Goal: Information Seeking & Learning: Learn about a topic

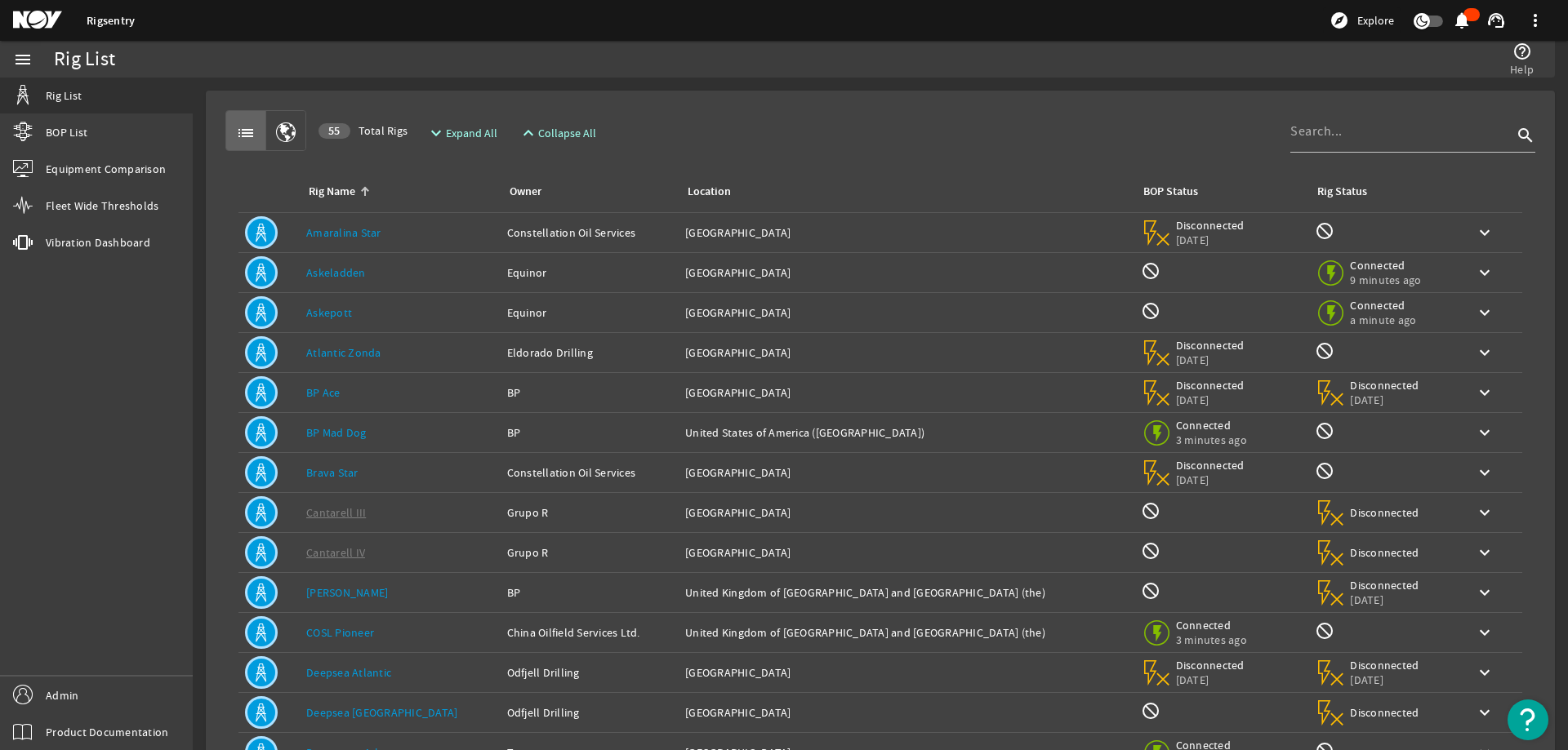
click at [189, 289] on div "menu Rig List BOP List Equipment Comparison Fleet Wide Thresholds vibration Vib…" at bounding box center [96, 395] width 193 height 709
click at [334, 439] on link "BP Mad Dog" at bounding box center [336, 432] width 61 height 15
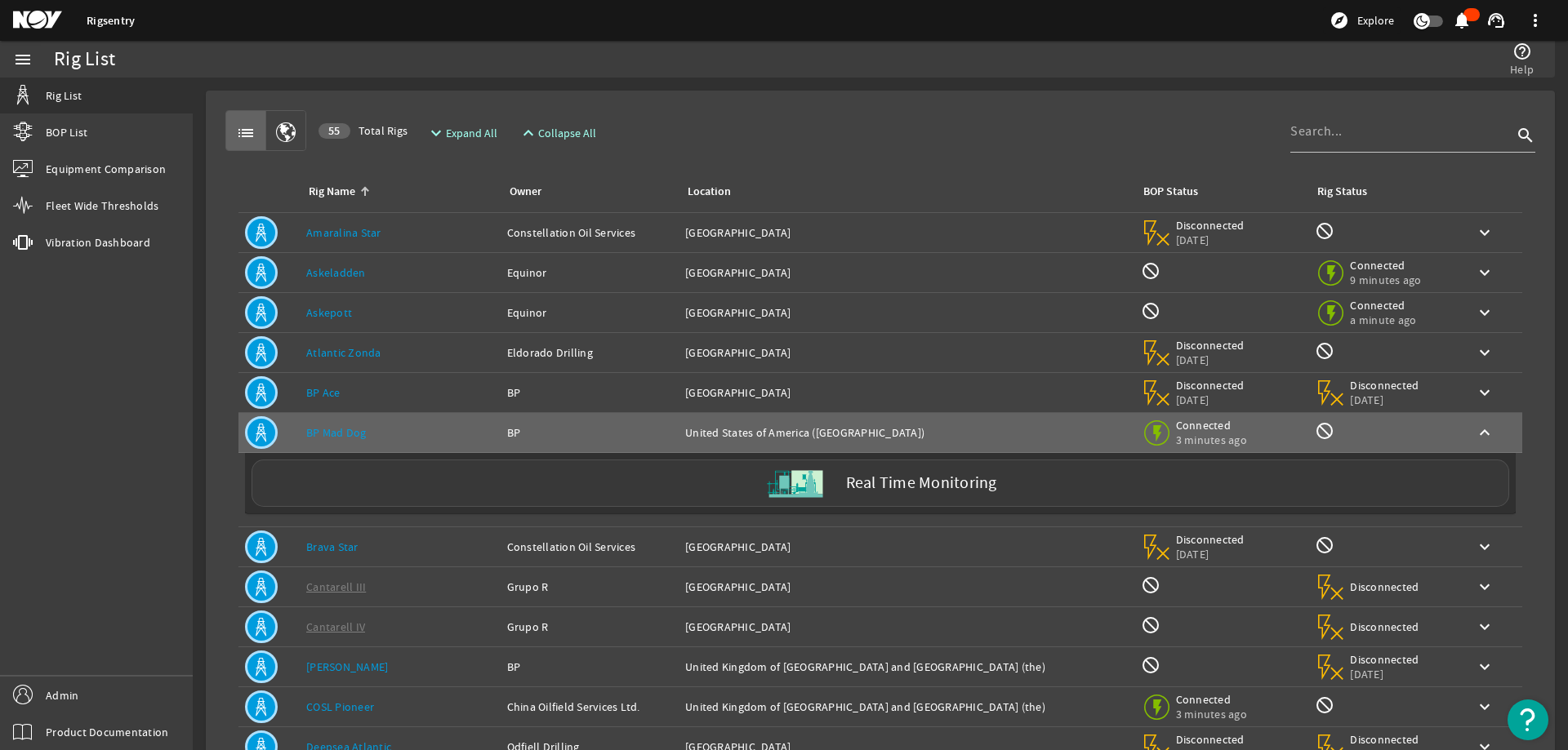
click at [452, 482] on div "Real Time Monitoring" at bounding box center [880, 483] width 1258 height 47
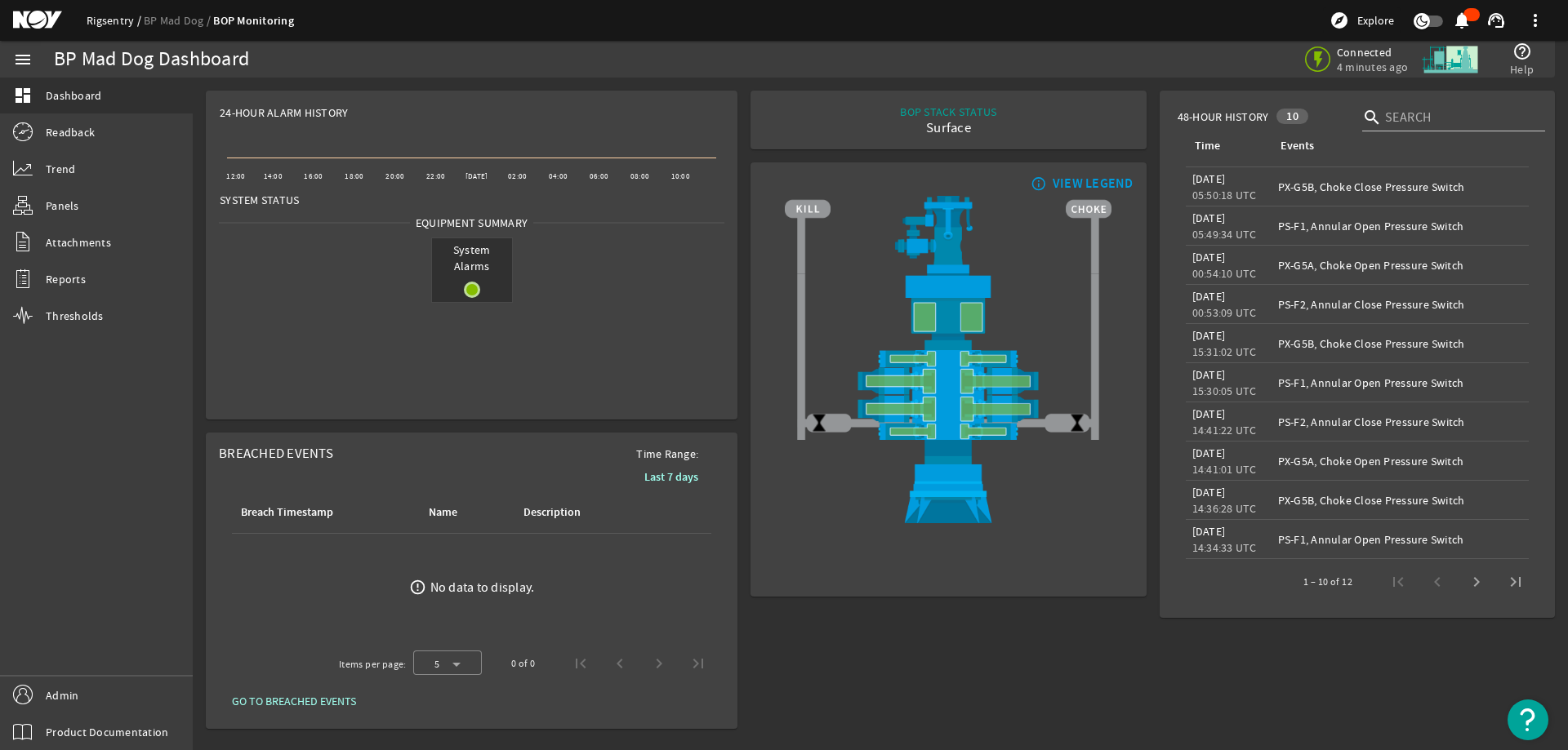
click at [115, 23] on link "Rigsentry" at bounding box center [116, 20] width 57 height 15
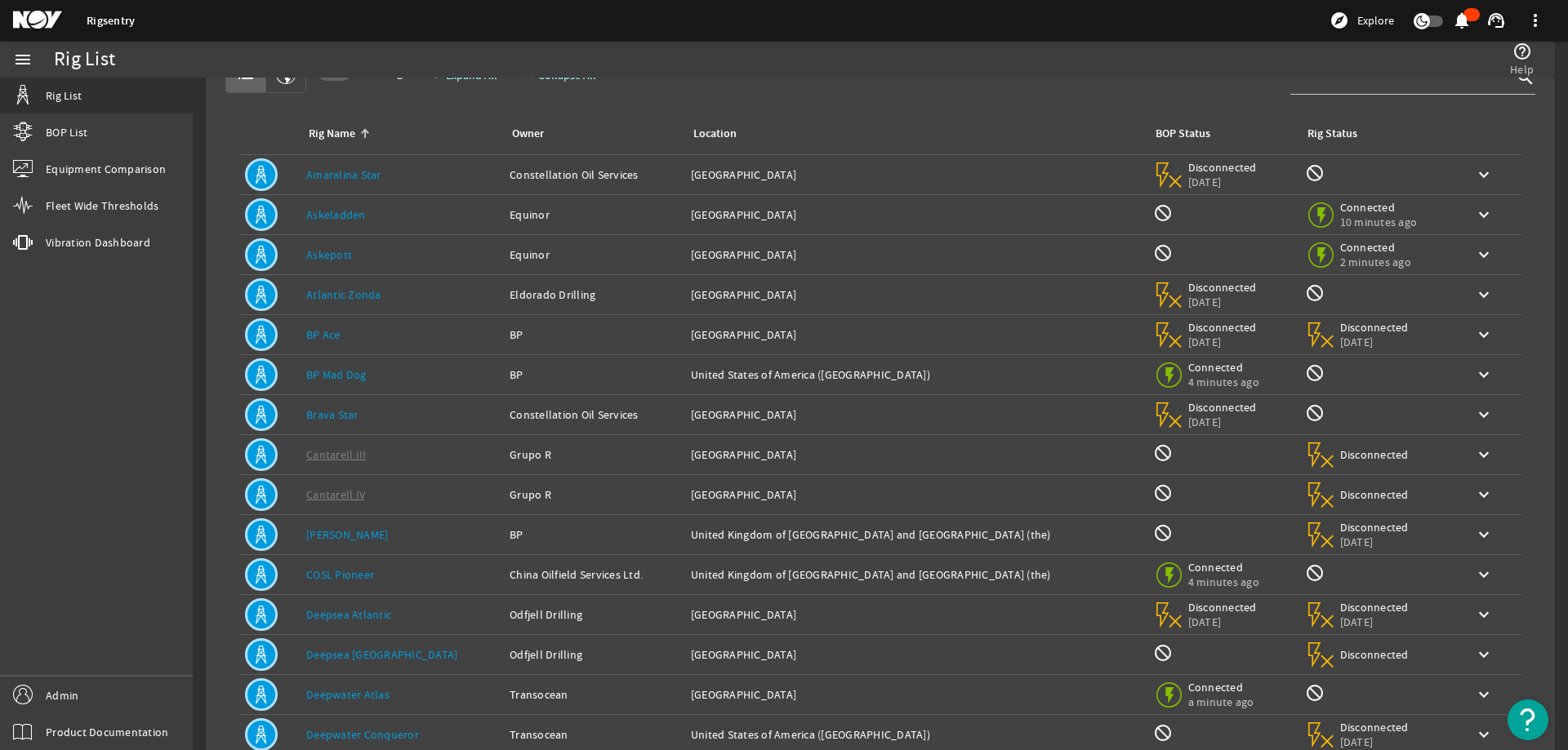
scroll to position [155, 0]
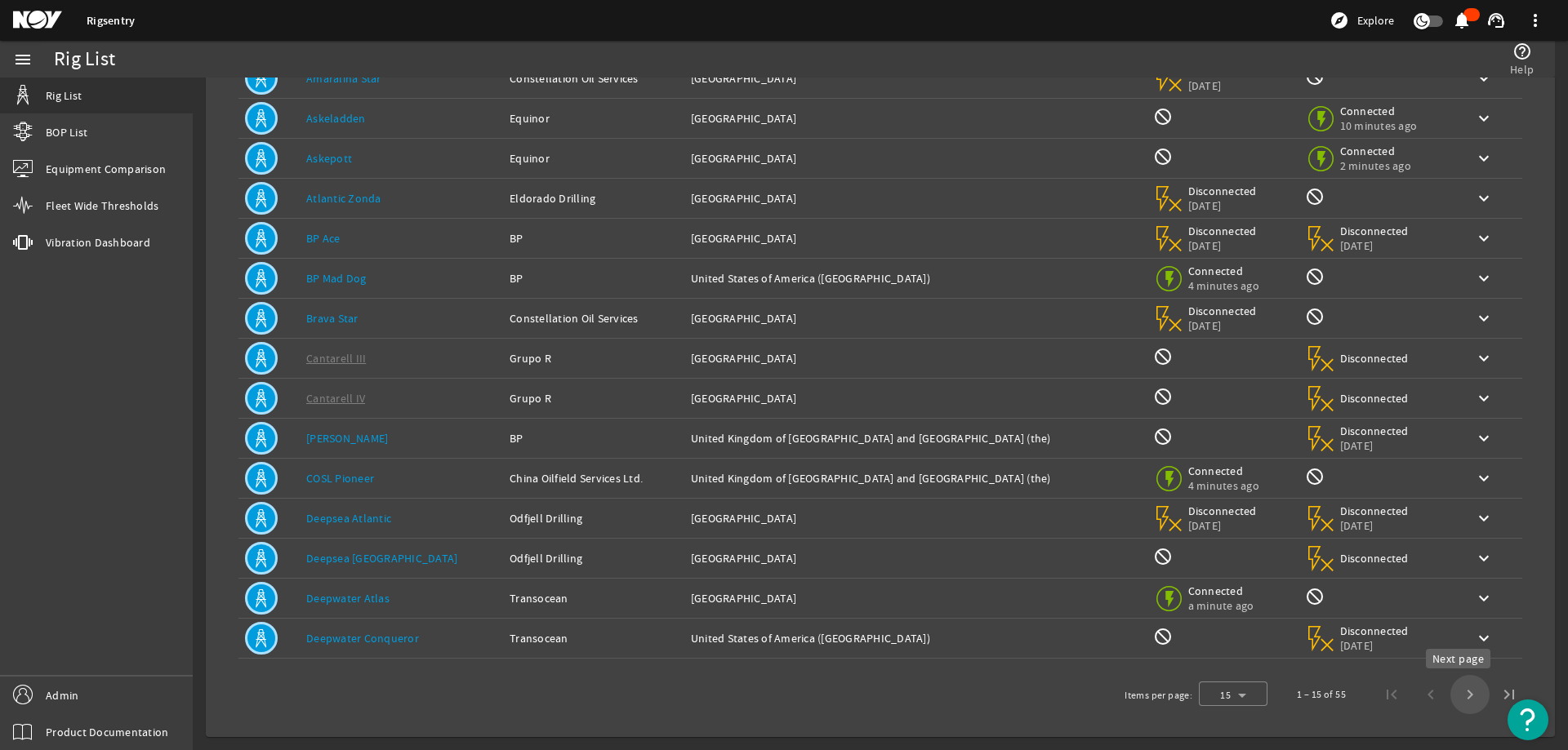
click at [1458, 693] on span "Next page" at bounding box center [1469, 694] width 39 height 39
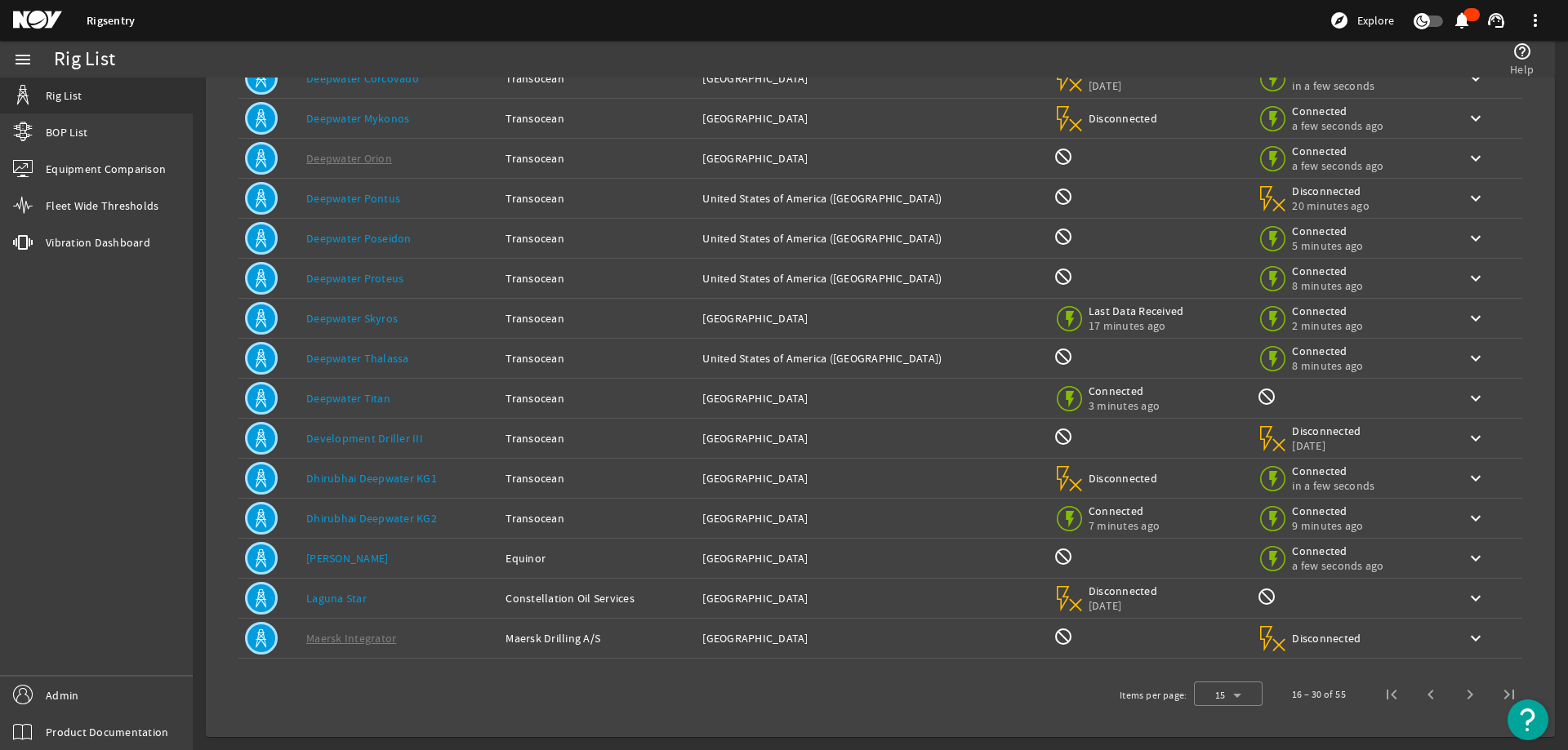
click at [355, 321] on link "Deepwater Skyros" at bounding box center [351, 318] width 91 height 15
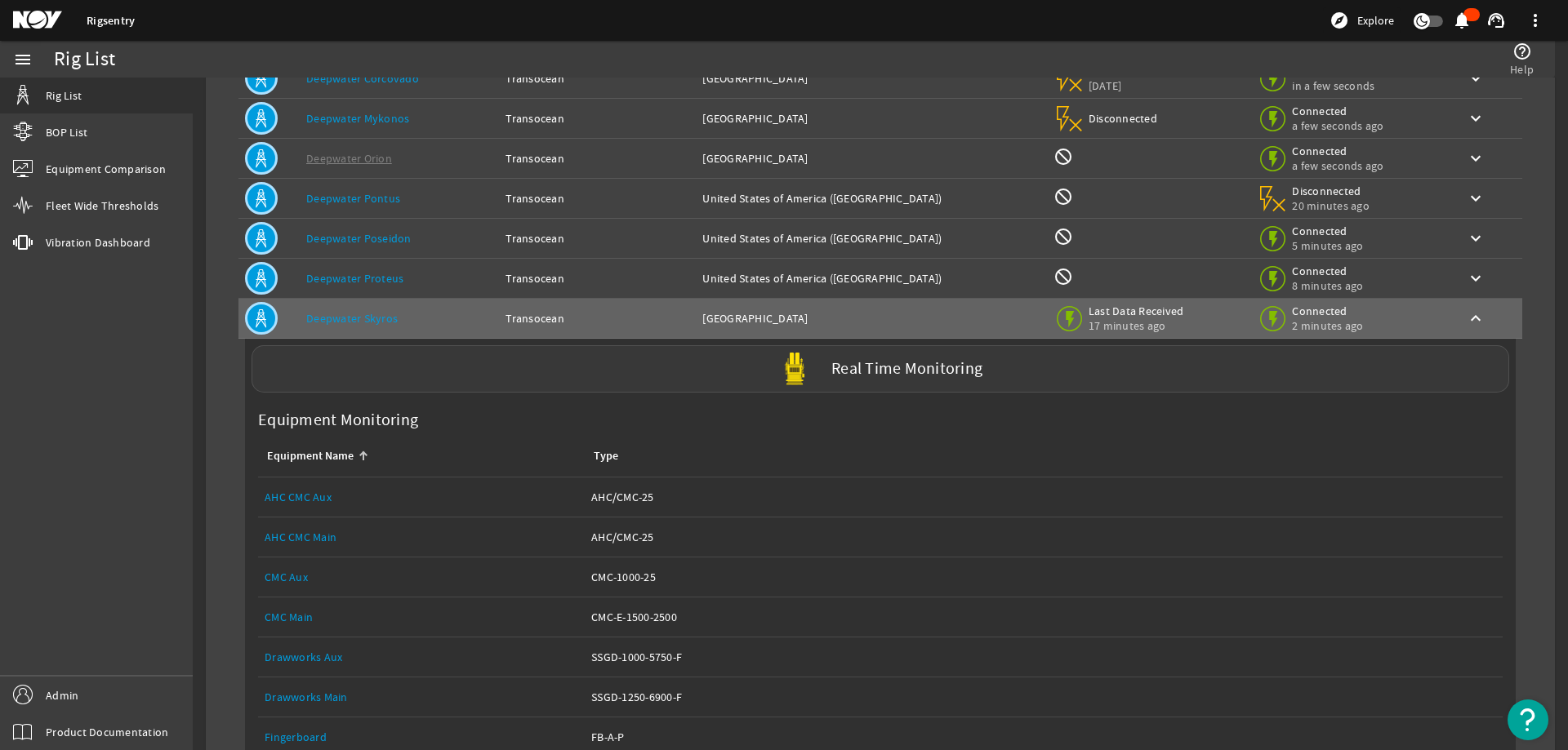
click at [414, 365] on div "Real Time Monitoring" at bounding box center [880, 368] width 1258 height 47
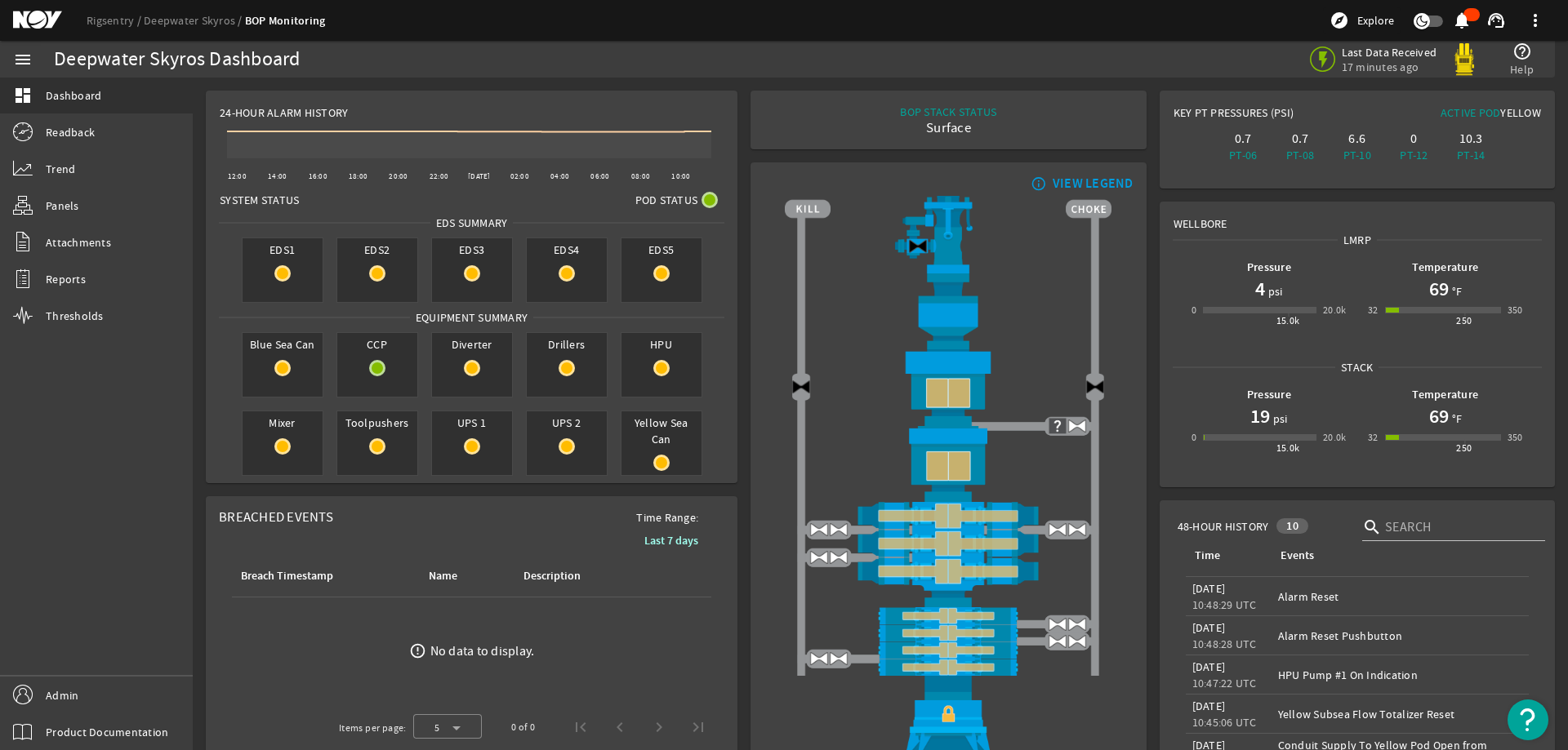
click at [754, 256] on mat-card "info_outline VIEW LEGEND" at bounding box center [947, 468] width 395 height 610
click at [734, 228] on rigsentry-mat-card "24-Hour Alarm History Created with Highcharts 11.1.0 12:00 14:00 16:00 18:00 20…" at bounding box center [471, 287] width 545 height 406
click at [124, 19] on link "Rigsentry" at bounding box center [116, 20] width 57 height 15
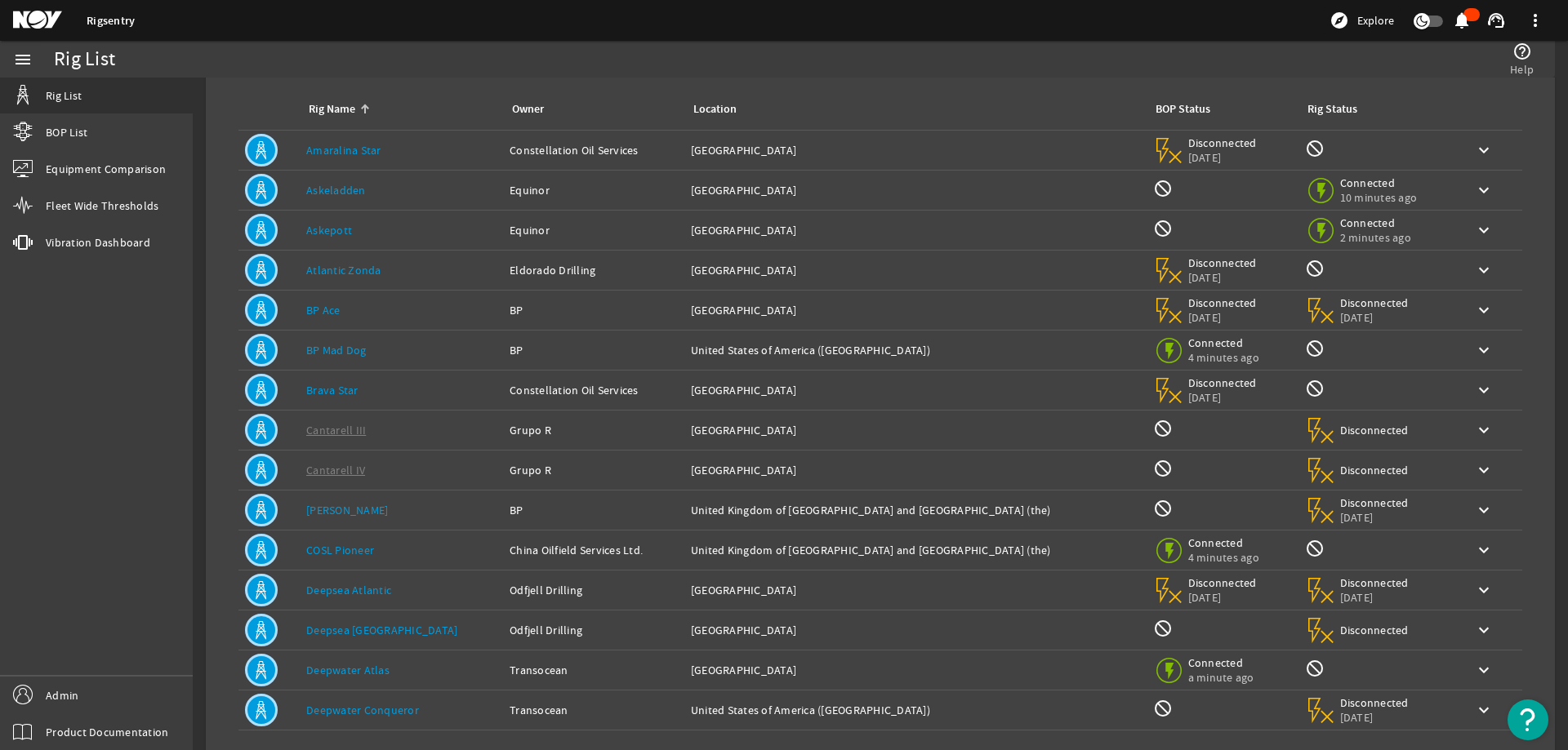
scroll to position [155, 0]
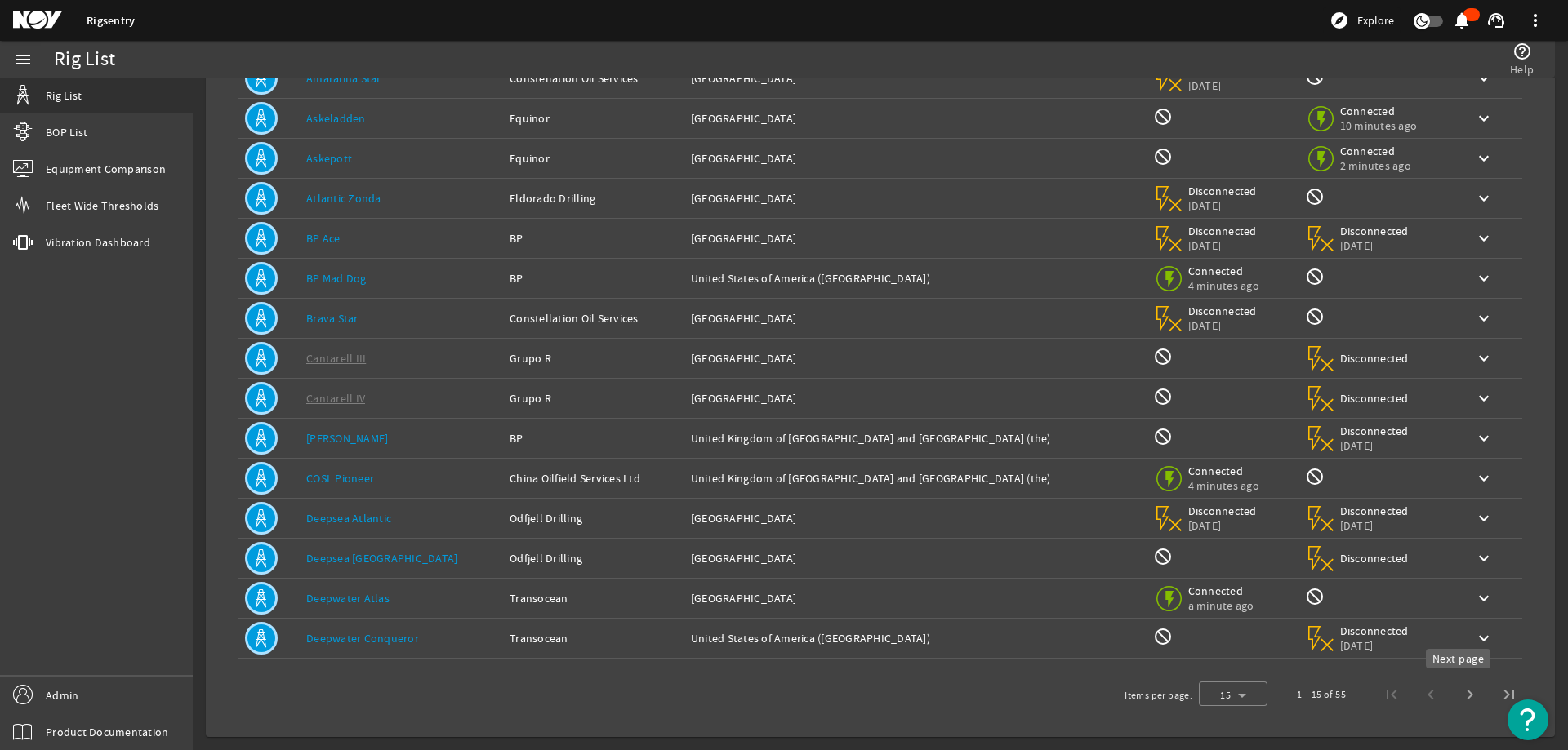
click at [1454, 700] on span "Next page" at bounding box center [1469, 694] width 39 height 39
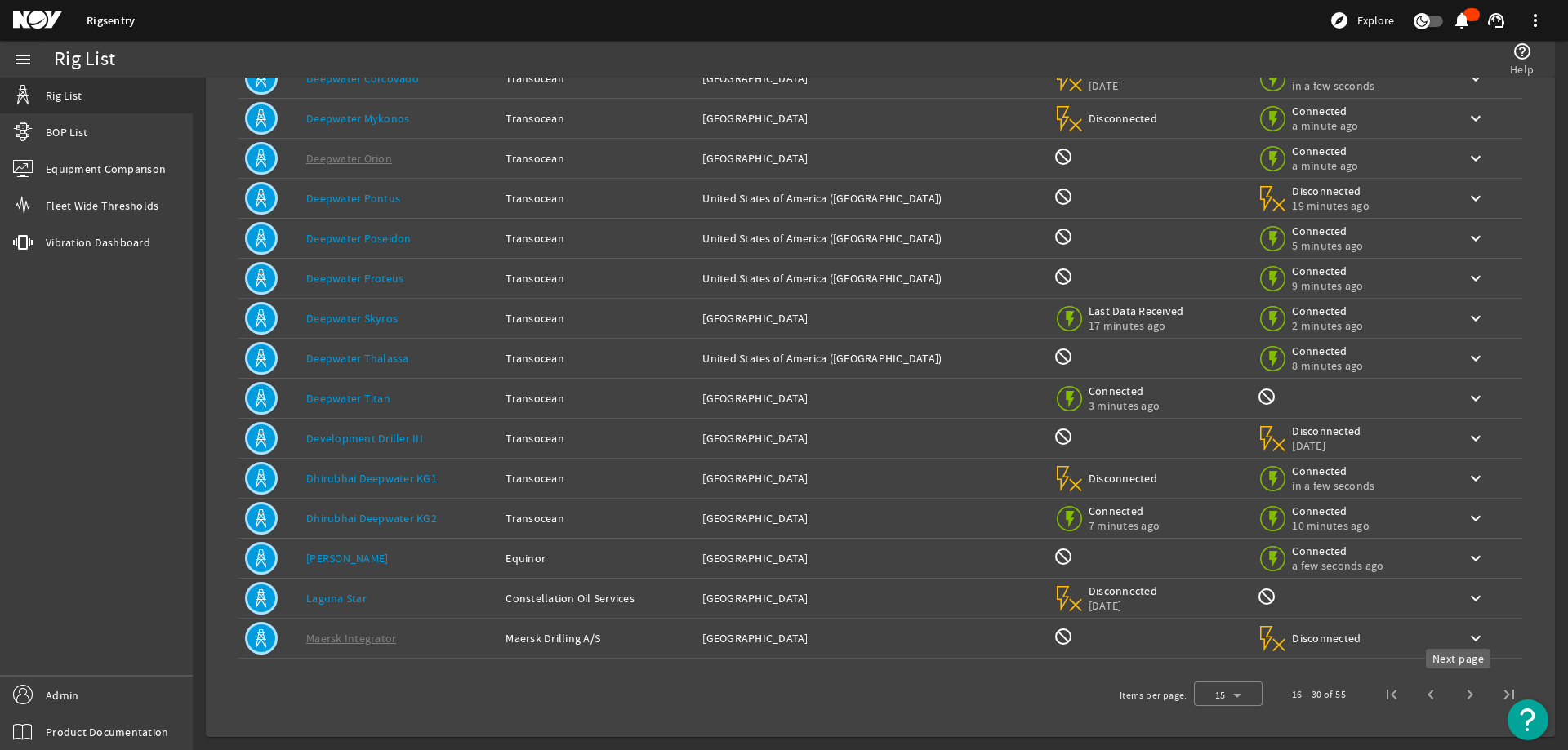
click at [1459, 693] on span "Next page" at bounding box center [1469, 694] width 39 height 39
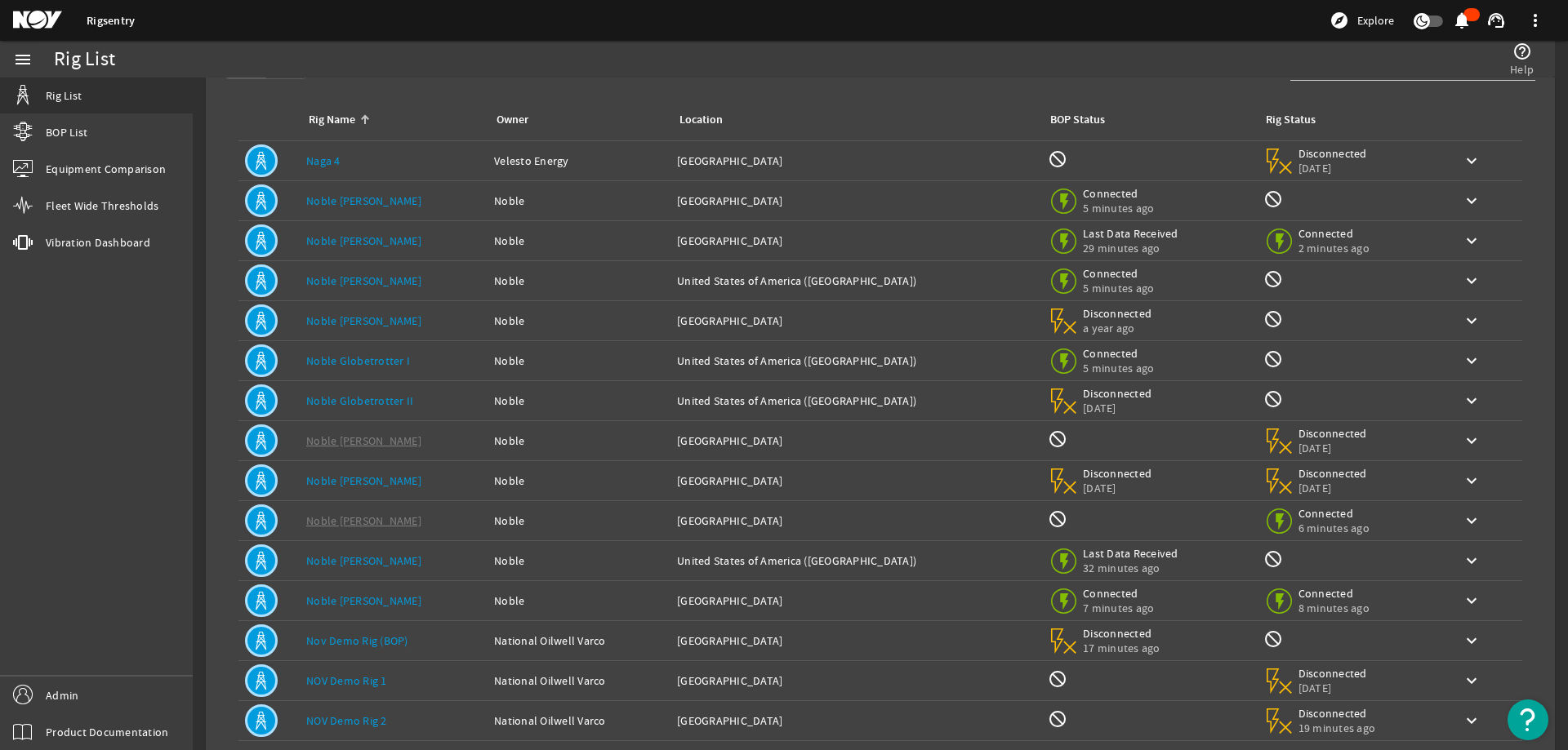
scroll to position [0, 0]
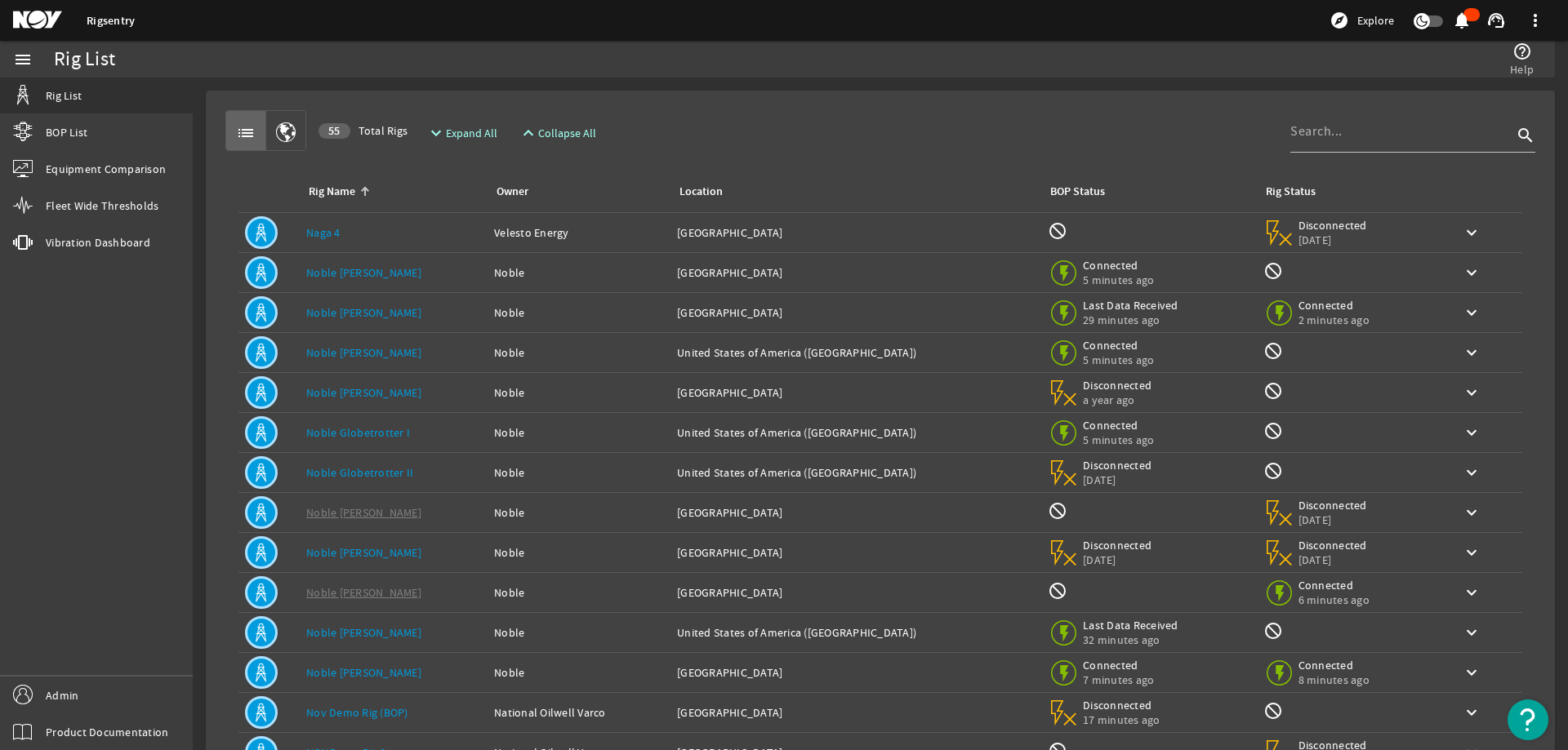
click at [894, 102] on mat-card "list 55 Total Rigs expand_more Expand All expand_less Collapse All search Rig N…" at bounding box center [880, 490] width 1349 height 800
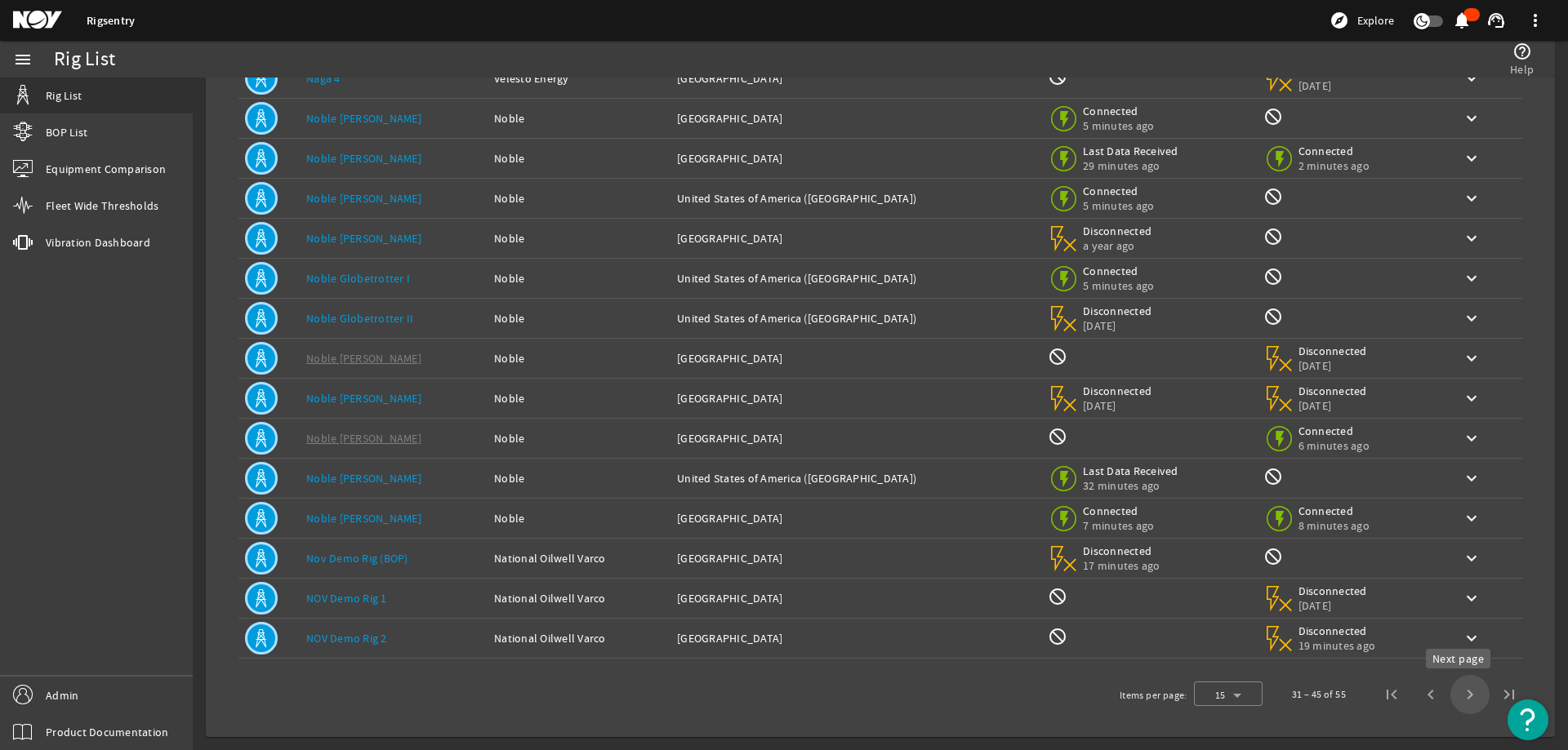
click at [1452, 700] on span "Next page" at bounding box center [1469, 694] width 39 height 39
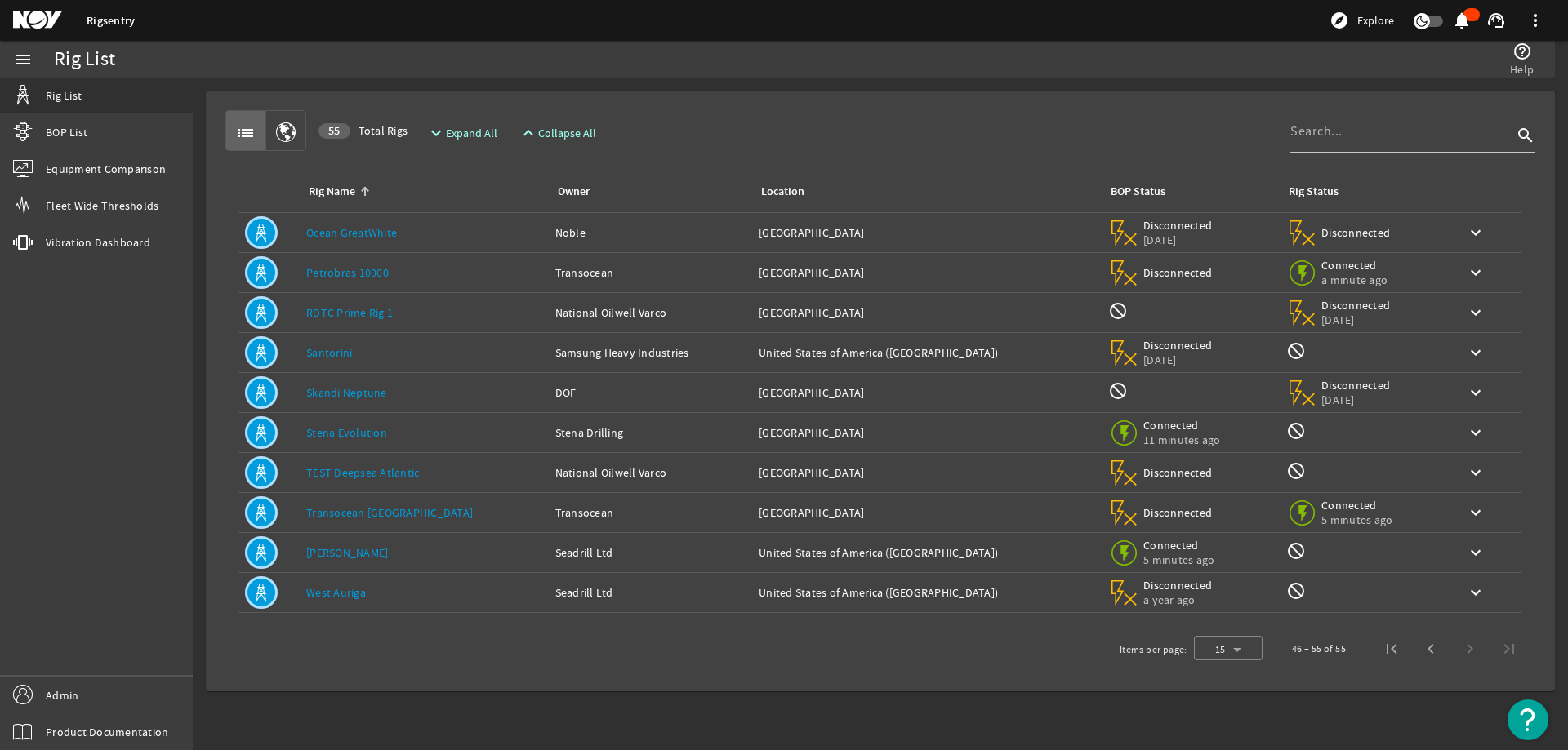
click at [368, 436] on link "Stena Evolution" at bounding box center [346, 432] width 81 height 15
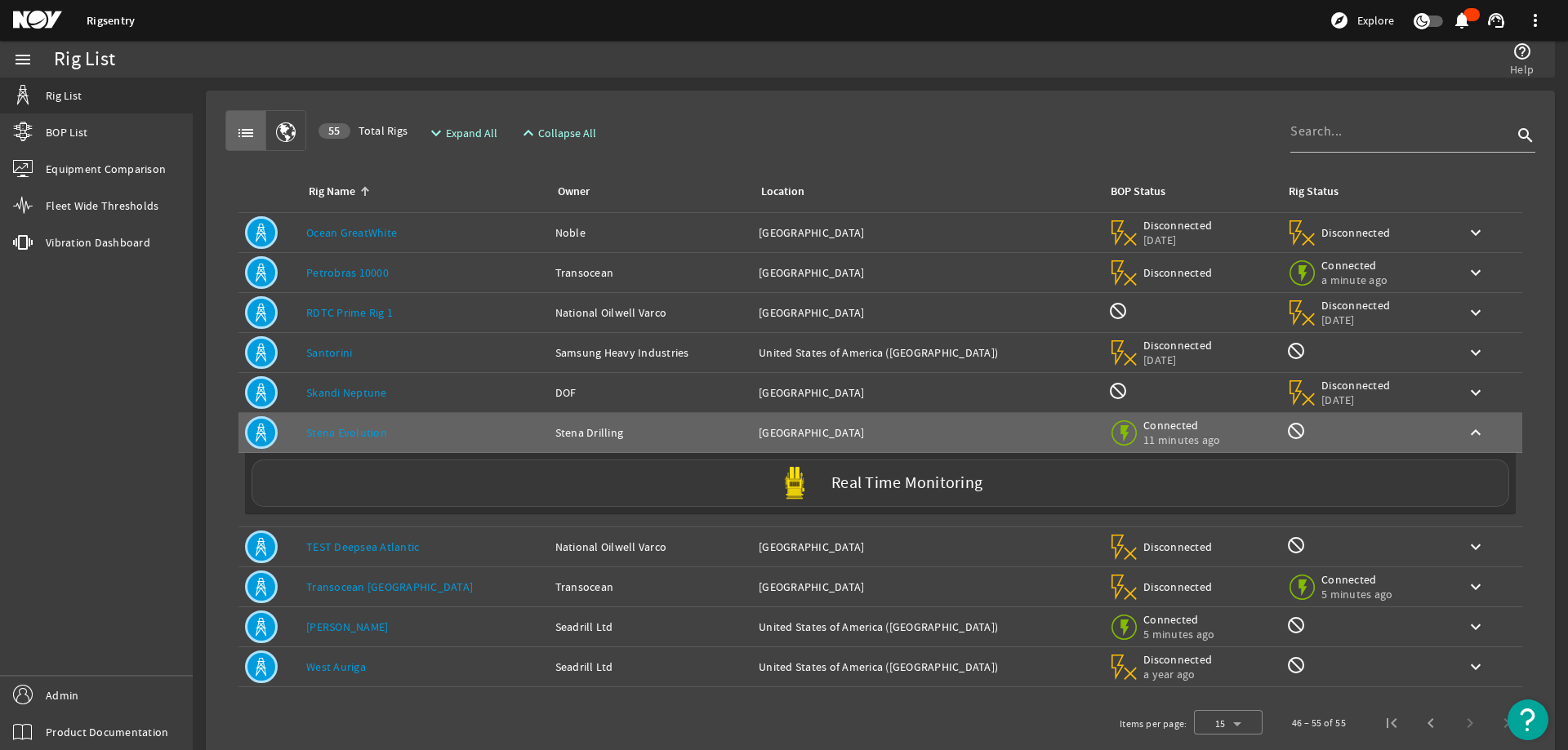
click at [451, 475] on div "Real Time Monitoring" at bounding box center [880, 483] width 1258 height 47
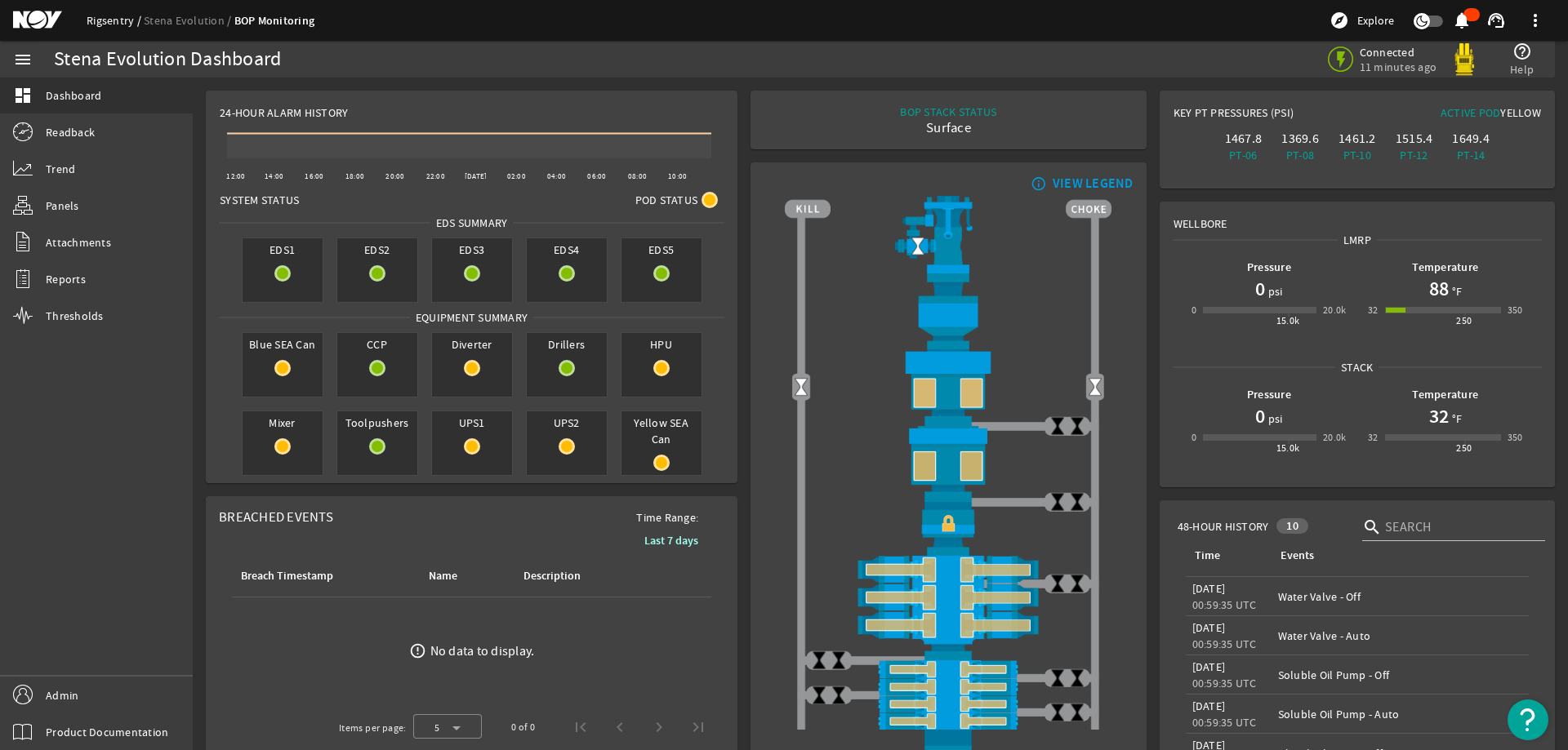
click at [97, 25] on link "Rigsentry" at bounding box center [116, 20] width 57 height 15
